Goal: Find specific page/section: Find specific page/section

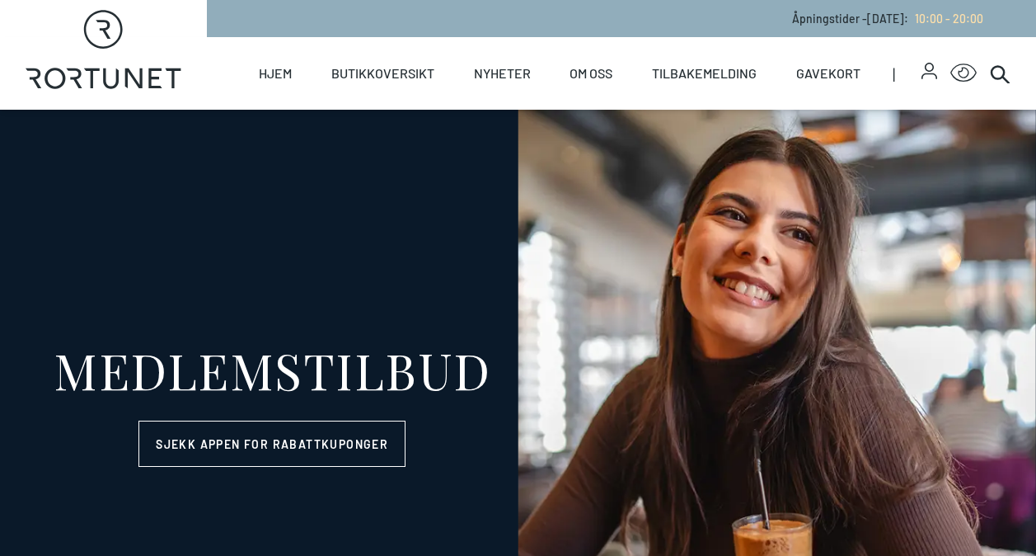
select select "NO"
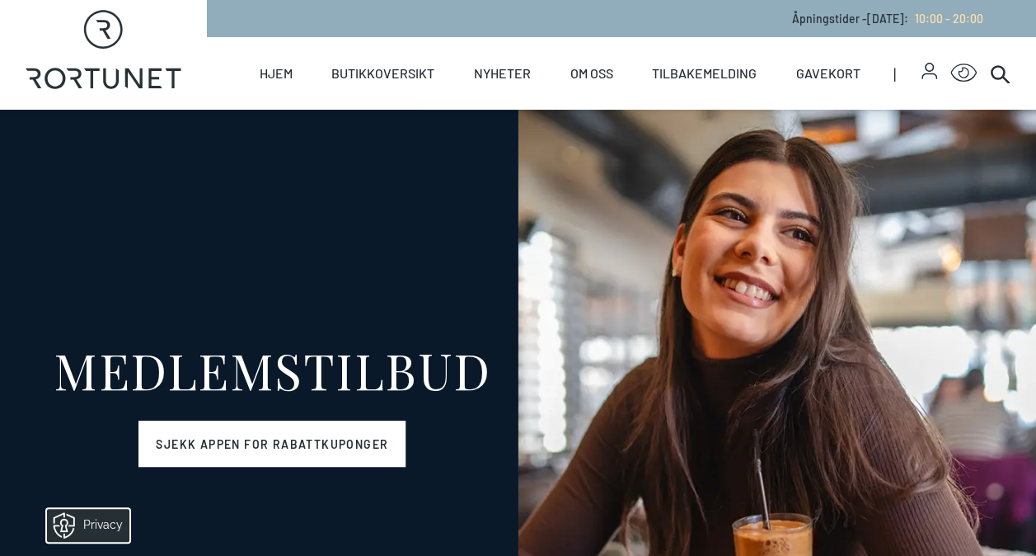
click at [295, 447] on link "Sjekk appen for rabattkuponger" at bounding box center [271, 443] width 267 height 46
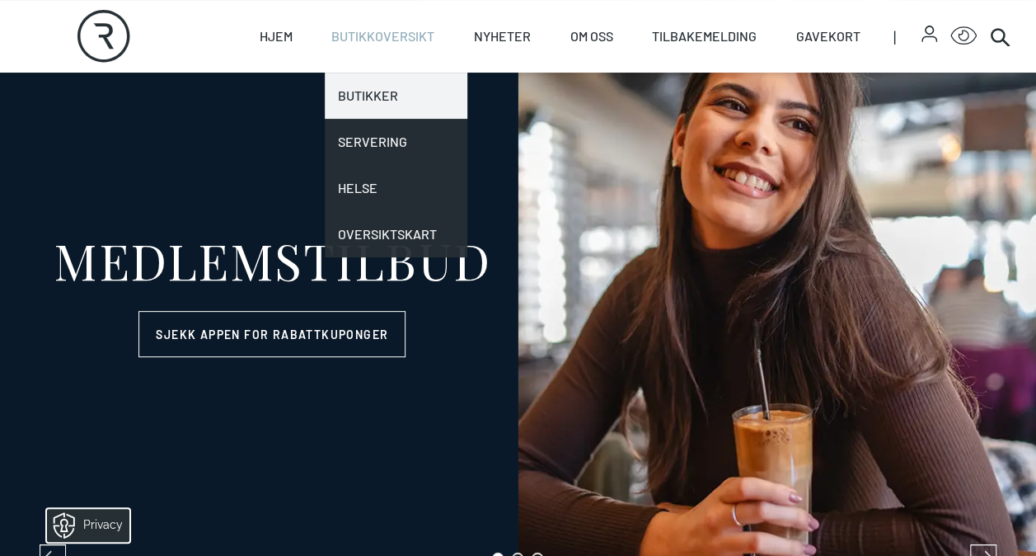
click at [384, 101] on link "Butikker" at bounding box center [396, 96] width 143 height 46
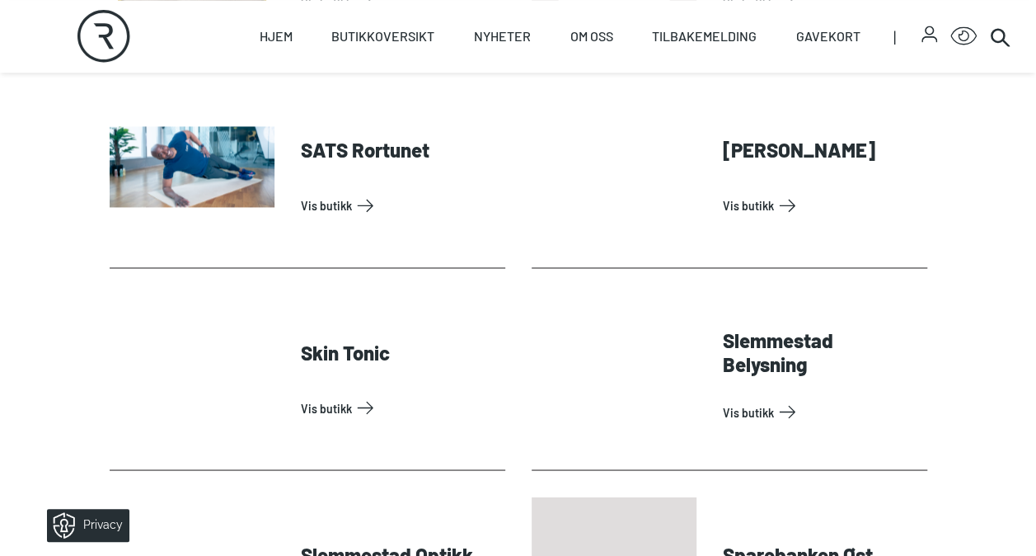
scroll to position [4344, 0]
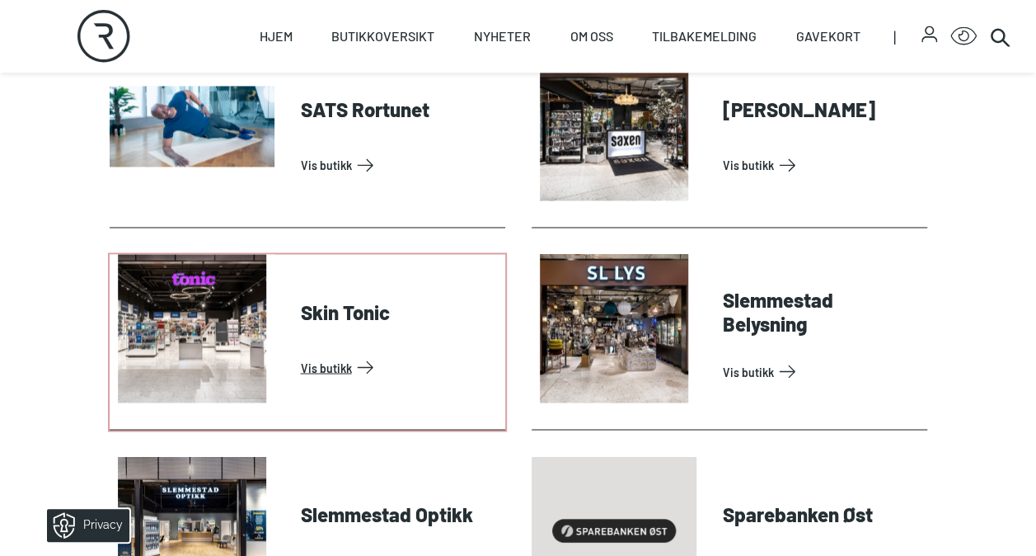
click at [301, 368] on link "Vis butikk" at bounding box center [400, 367] width 198 height 26
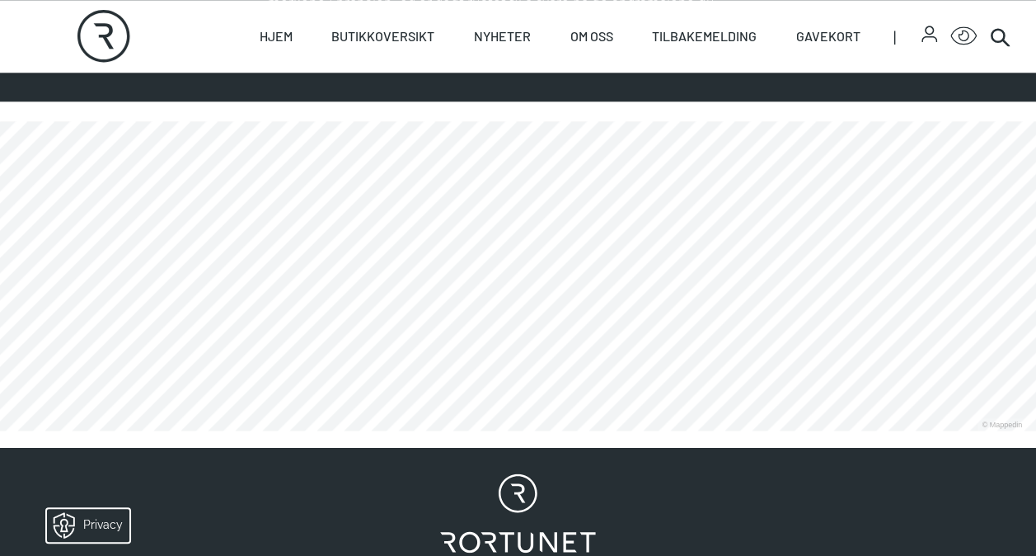
scroll to position [873, 0]
